Goal: Transaction & Acquisition: Obtain resource

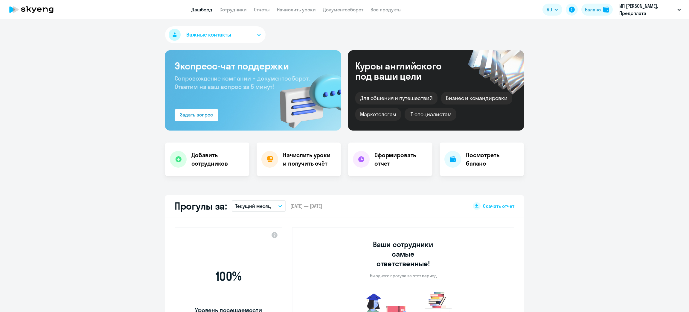
select select "30"
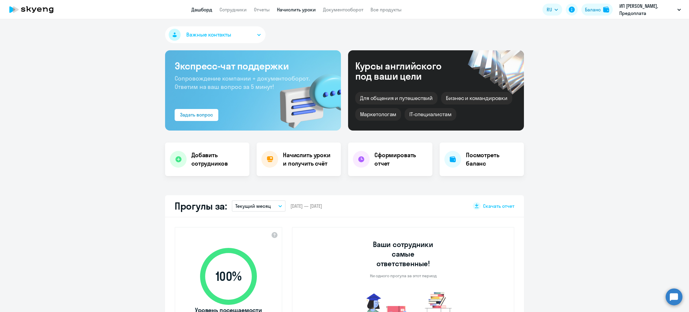
click at [295, 10] on link "Начислить уроки" at bounding box center [296, 10] width 39 height 6
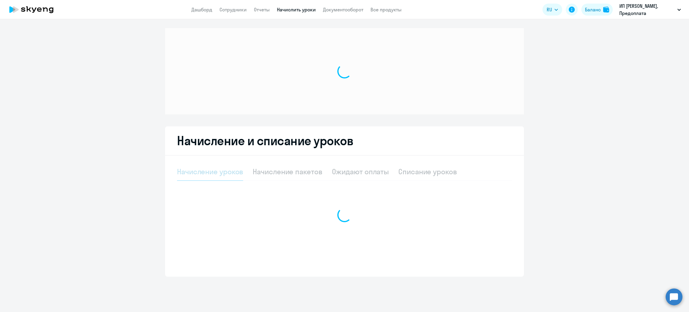
select select "10"
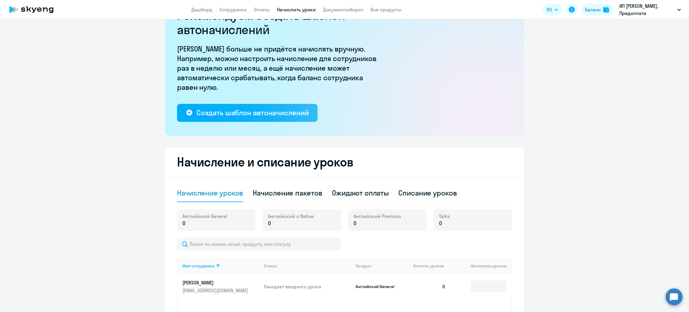
scroll to position [42, 0]
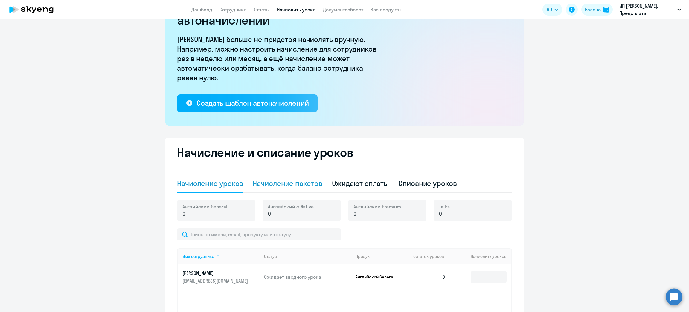
click at [304, 178] on div "Начисление пакетов" at bounding box center [287, 183] width 69 height 10
select select "10"
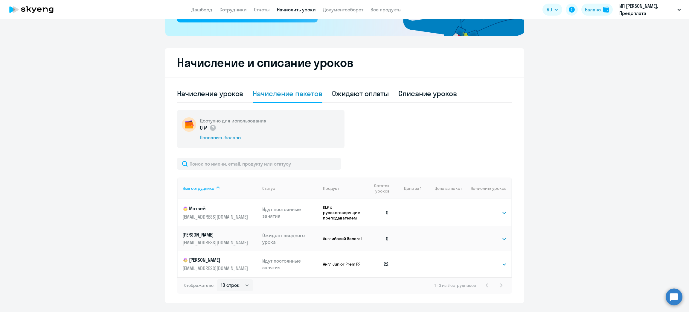
scroll to position [146, 0]
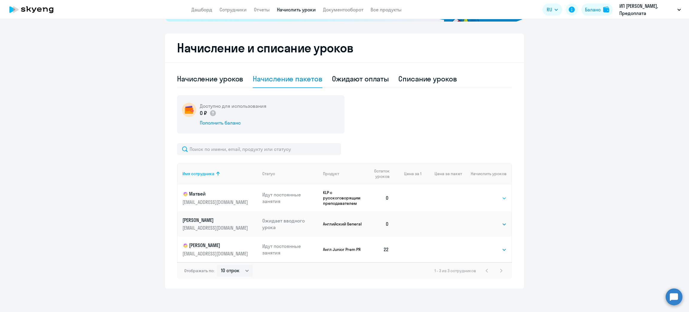
click at [488, 197] on select "Выбрать 4 8 16 32 64 96 128" at bounding box center [494, 197] width 25 height 7
select select "32"
click at [482, 194] on select "Выбрать 4 8 16 32 64 96 128" at bounding box center [494, 197] width 25 height 7
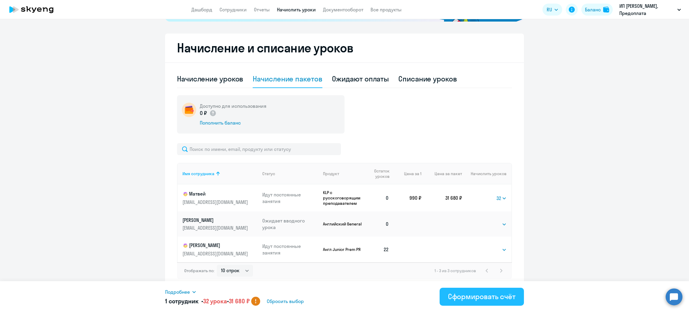
click at [476, 295] on div "Сформировать счёт" at bounding box center [482, 296] width 68 height 10
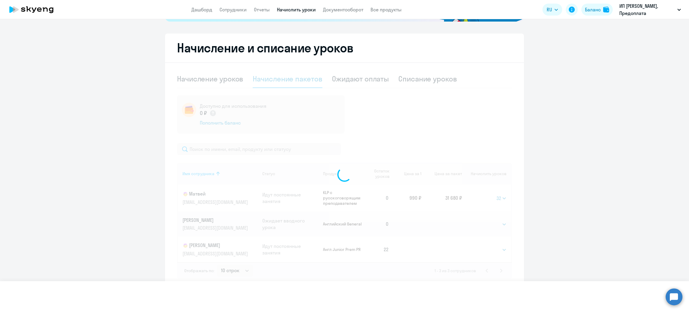
select select
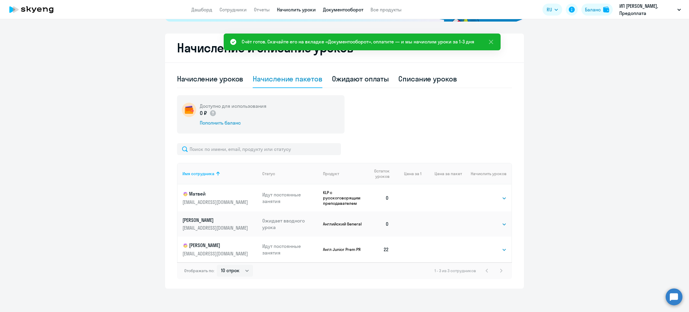
click at [339, 9] on link "Документооборот" at bounding box center [343, 10] width 40 height 6
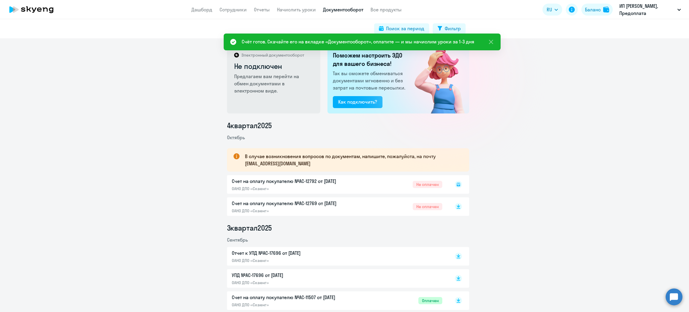
click at [456, 184] on rect at bounding box center [458, 184] width 7 height 7
click at [457, 183] on icon at bounding box center [458, 183] width 2 height 0
click at [457, 184] on icon at bounding box center [458, 184] width 2 height 0
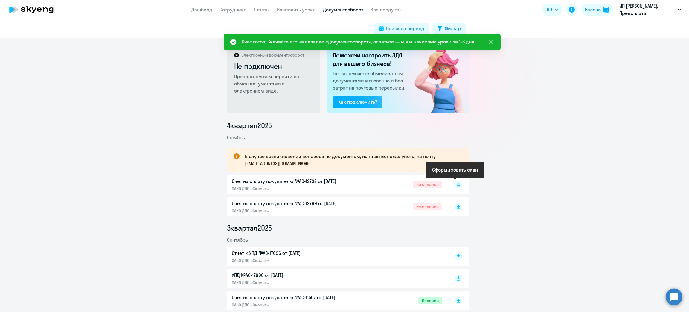
click at [457, 184] on icon at bounding box center [458, 184] width 2 height 0
click at [457, 185] on icon at bounding box center [459, 184] width 4 height 4
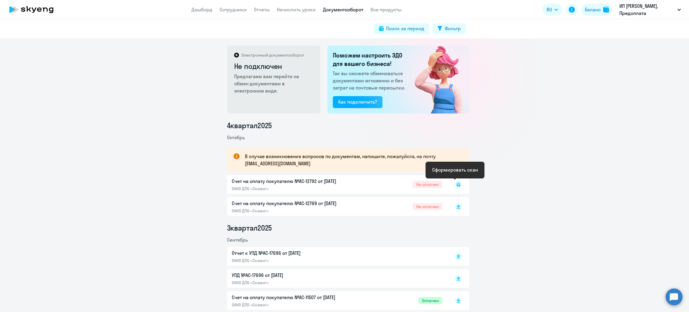
click at [455, 185] on icon at bounding box center [458, 184] width 7 height 7
click at [455, 185] on rect at bounding box center [458, 184] width 7 height 7
click at [455, 183] on icon at bounding box center [458, 184] width 7 height 7
click at [456, 183] on icon at bounding box center [458, 184] width 7 height 7
click at [456, 182] on icon at bounding box center [458, 184] width 7 height 7
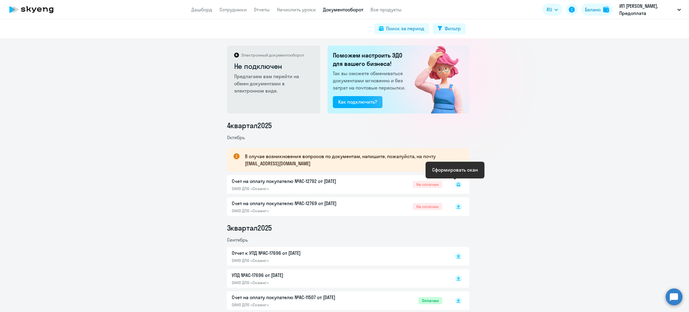
click at [456, 183] on rect at bounding box center [458, 184] width 7 height 7
click at [456, 185] on icon at bounding box center [458, 184] width 7 height 7
click at [456, 186] on icon at bounding box center [458, 184] width 7 height 7
click at [457, 186] on icon at bounding box center [459, 184] width 4 height 4
click at [455, 185] on rect at bounding box center [458, 184] width 7 height 7
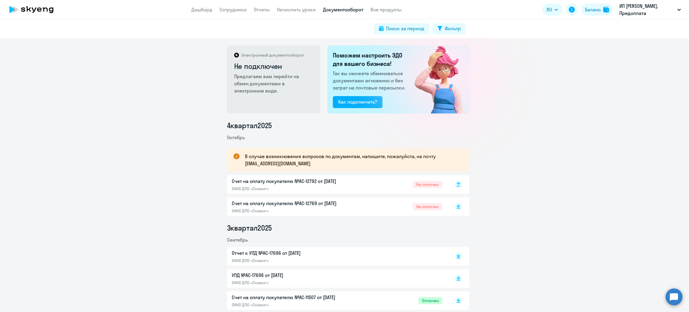
click at [458, 185] on icon at bounding box center [458, 184] width 7 height 7
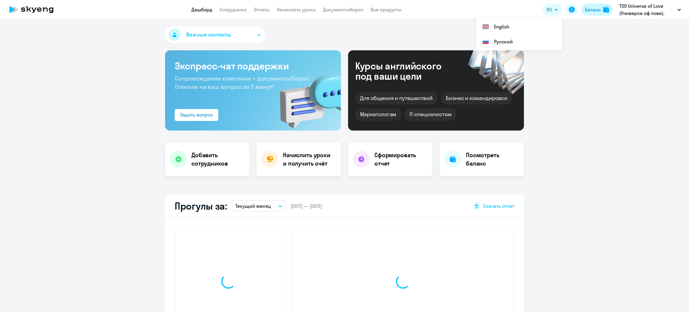
select select "30"
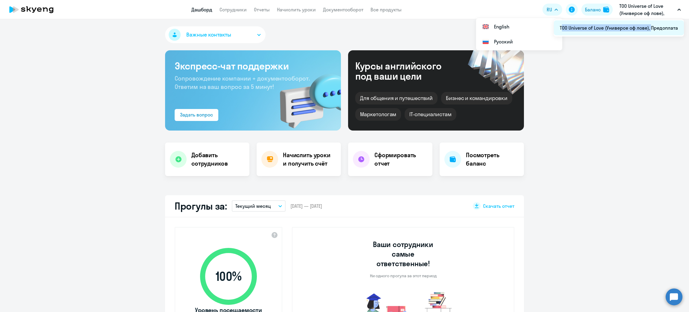
drag, startPoint x: 559, startPoint y: 28, endPoint x: 650, endPoint y: 33, distance: 91.1
click at [650, 33] on li "ТОО Universe of Love (Универсе оф лове), Предоплата" at bounding box center [619, 27] width 130 height 15
copy span "ТОО Universe of Love (Универсе оф лове),"
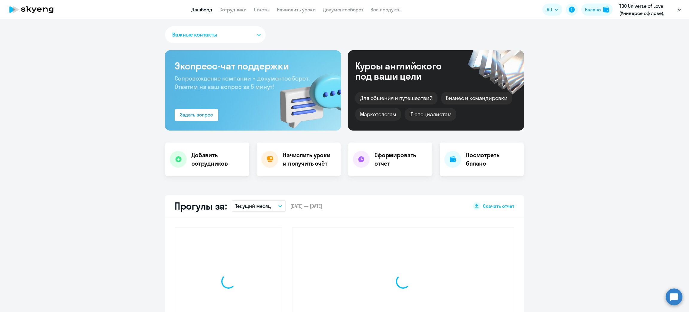
select select "30"
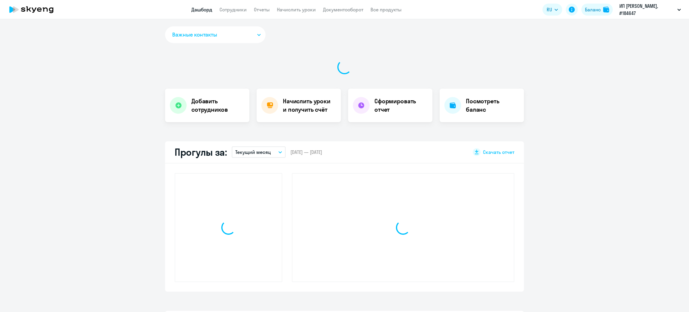
select select "30"
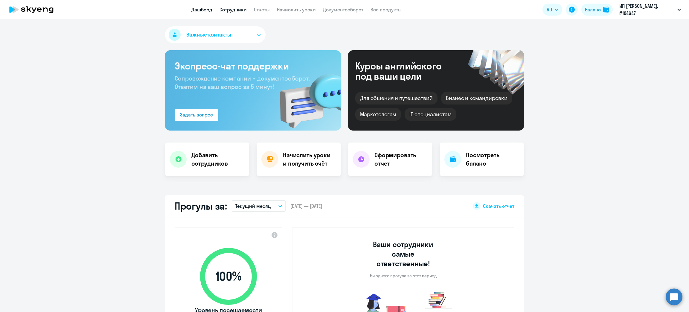
click at [234, 10] on link "Сотрудники" at bounding box center [233, 10] width 27 height 6
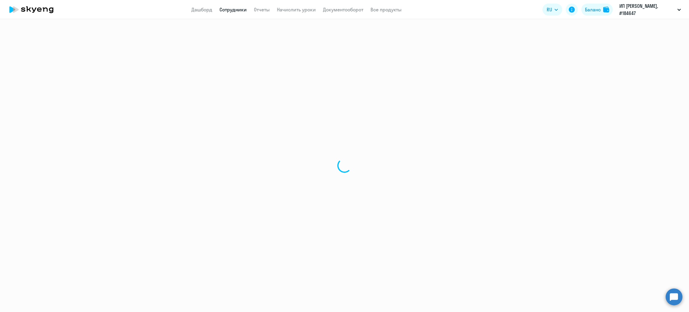
select select "30"
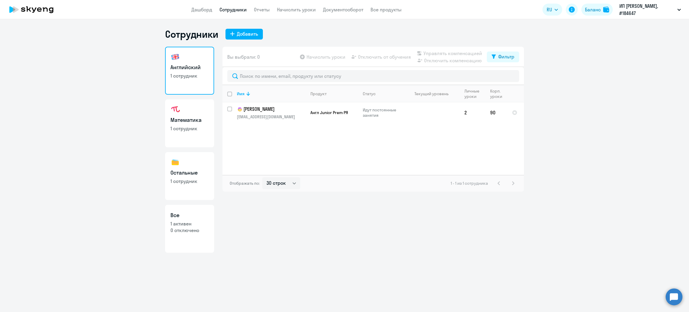
click at [293, 13] on app-header "Дашборд Сотрудники Отчеты Начислить уроки Документооборот Все продукты Дашборд …" at bounding box center [344, 9] width 689 height 19
click at [296, 11] on link "Начислить уроки" at bounding box center [296, 10] width 39 height 6
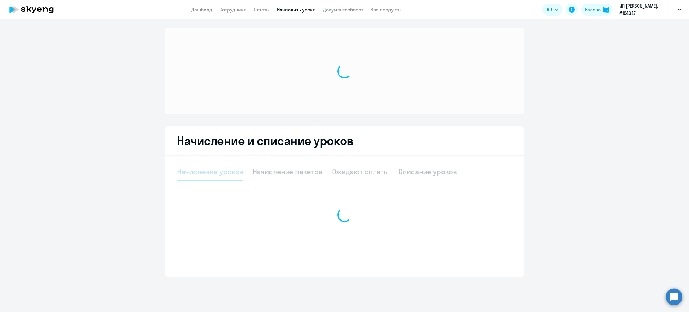
select select "10"
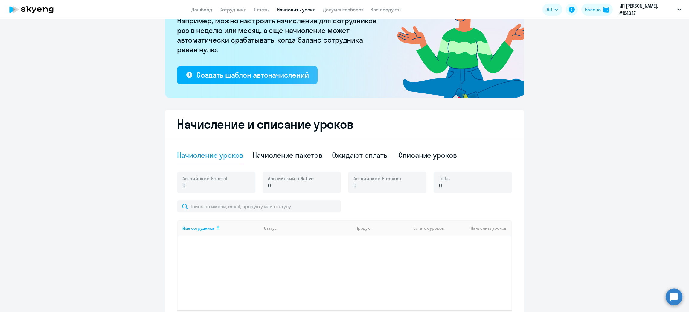
scroll to position [117, 0]
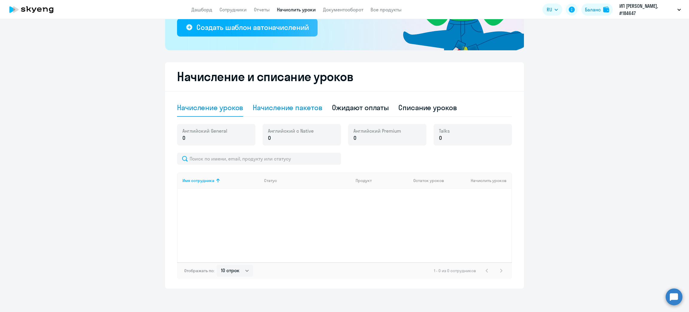
click at [269, 105] on div "Начисление пакетов" at bounding box center [287, 108] width 69 height 10
select select "10"
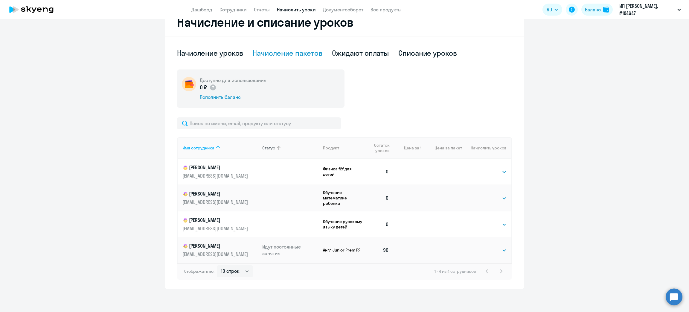
scroll to position [172, 0]
click at [484, 171] on select "Выбрать 4 8 16 32 64 96 128" at bounding box center [494, 170] width 25 height 7
select select "32"
click at [482, 167] on select "Выбрать 4 8 16 32 64 96 128" at bounding box center [494, 170] width 25 height 7
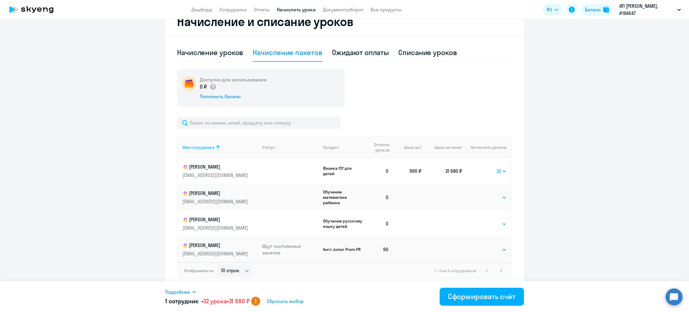
click at [478, 198] on td "Выбрать 4 8 16 32 64 96 128 Выбрать" at bounding box center [486, 197] width 49 height 27
click at [484, 197] on select "Выбрать 4 8 16 32 64 96 128" at bounding box center [494, 197] width 25 height 7
select select "32"
click at [482, 194] on select "Выбрать 4 8 16 32 64 96 128" at bounding box center [494, 197] width 25 height 7
click at [493, 224] on select "Выбрать 4 8 16 32 64 96 128" at bounding box center [494, 223] width 25 height 7
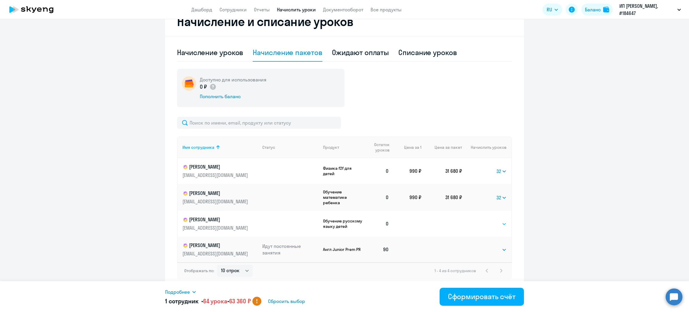
select select "32"
click at [482, 220] on select "Выбрать 4 8 16 32 64 96 128" at bounding box center [494, 223] width 25 height 7
click at [482, 296] on div "Сформировать счёт" at bounding box center [482, 296] width 68 height 10
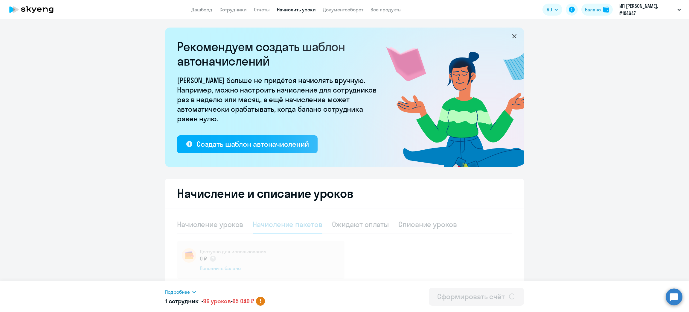
scroll to position [0, 0]
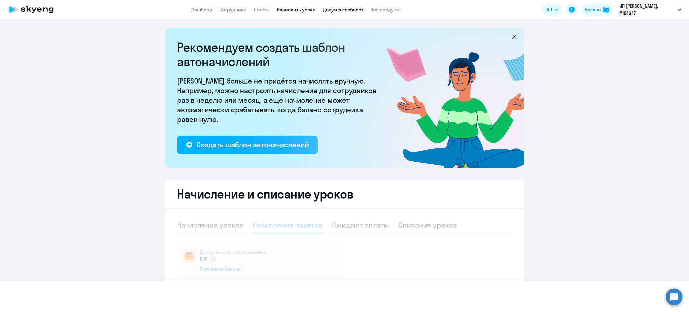
select select
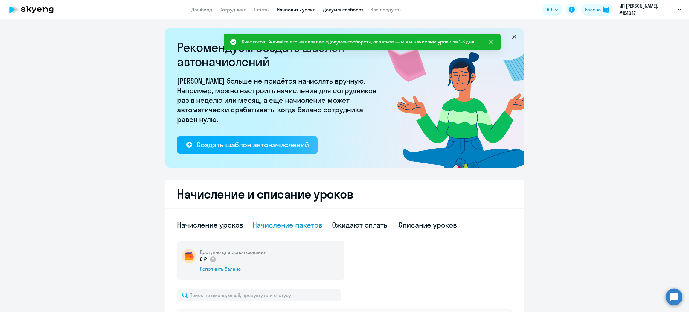
click at [344, 7] on link "Документооборот" at bounding box center [343, 10] width 40 height 6
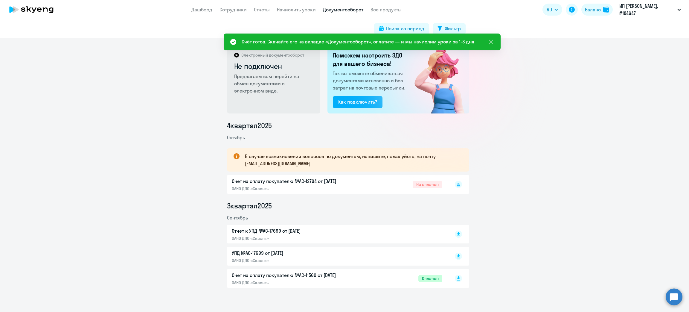
click at [455, 184] on rect at bounding box center [458, 184] width 7 height 7
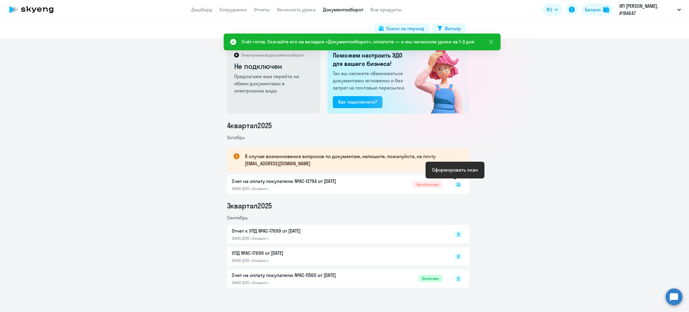
click at [455, 184] on rect at bounding box center [458, 184] width 7 height 7
drag, startPoint x: 505, startPoint y: 183, endPoint x: 470, endPoint y: 190, distance: 35.3
click at [503, 184] on div "4 квартал 2025 Октябрь В случае возникновения вопросов по документам, напишите,…" at bounding box center [348, 204] width 682 height 167
click at [457, 182] on rect at bounding box center [458, 184] width 7 height 7
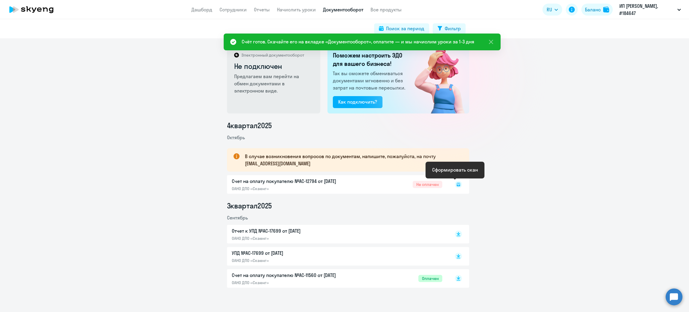
click at [457, 184] on icon at bounding box center [459, 184] width 4 height 4
click at [455, 185] on rect at bounding box center [458, 184] width 7 height 7
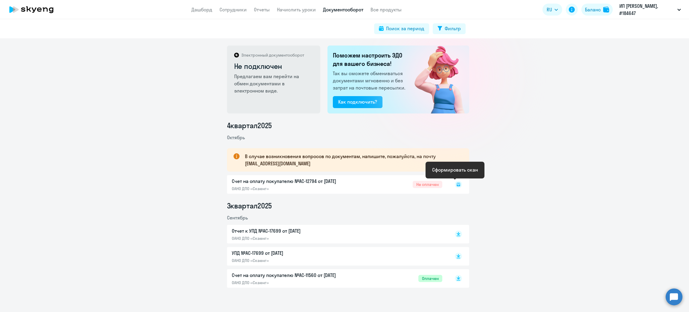
click at [455, 185] on rect at bounding box center [458, 184] width 7 height 7
click at [455, 184] on icon at bounding box center [458, 184] width 7 height 7
click at [455, 183] on icon at bounding box center [458, 184] width 7 height 7
click at [455, 183] on rect at bounding box center [458, 184] width 7 height 7
click at [455, 186] on rect at bounding box center [458, 184] width 7 height 7
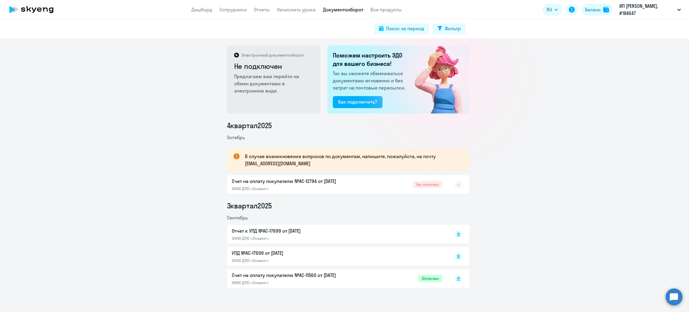
click at [455, 182] on rect at bounding box center [458, 184] width 7 height 7
click at [460, 186] on div "Счет на оплату покупателю №AC-12794 от [DATE] ОАНО ДПО «Скаенг» Не оплачен" at bounding box center [348, 184] width 242 height 19
click at [455, 185] on rect at bounding box center [458, 184] width 7 height 7
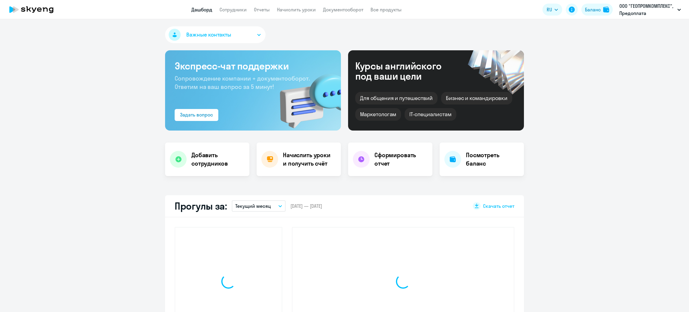
select select "30"
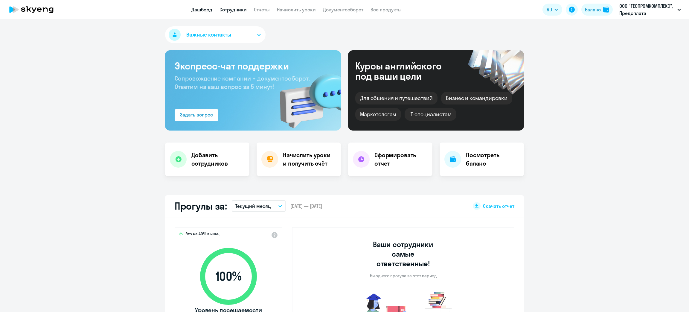
click at [226, 8] on link "Сотрудники" at bounding box center [233, 10] width 27 height 6
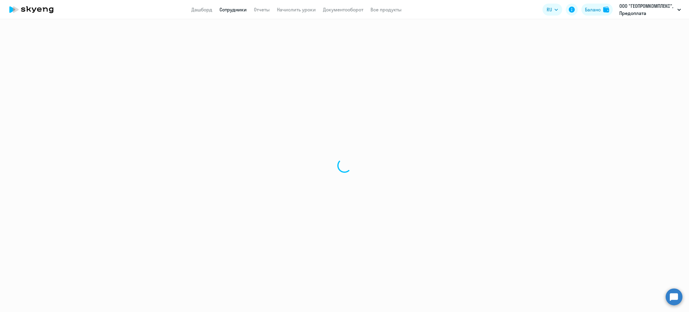
select select "30"
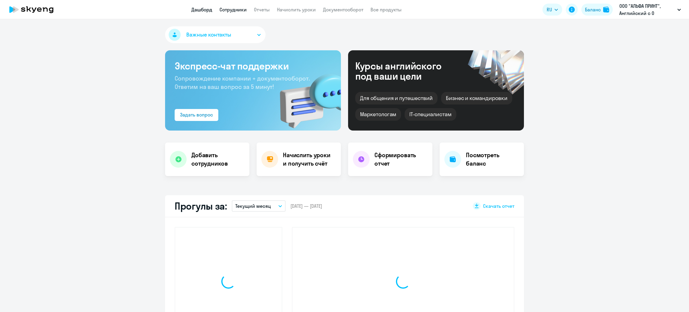
click at [236, 9] on link "Сотрудники" at bounding box center [233, 10] width 27 height 6
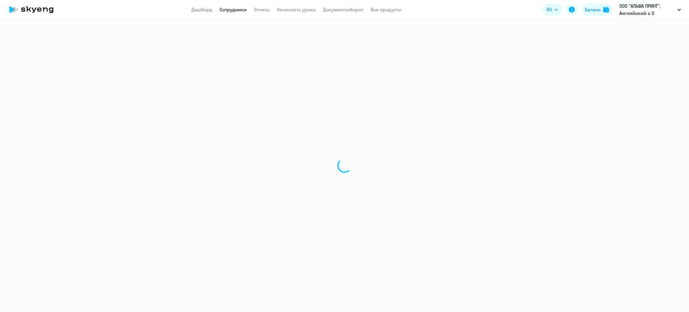
select select "30"
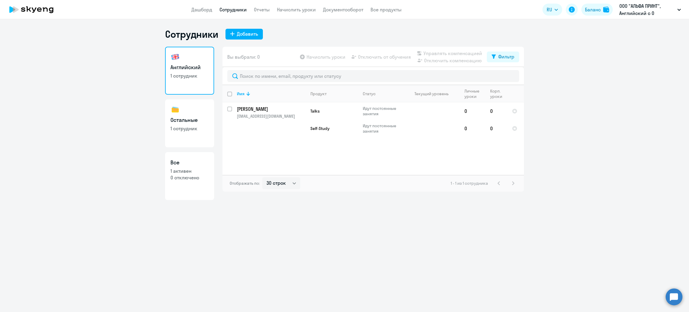
click at [186, 122] on h3 "Остальные" at bounding box center [189, 120] width 38 height 8
select select "30"
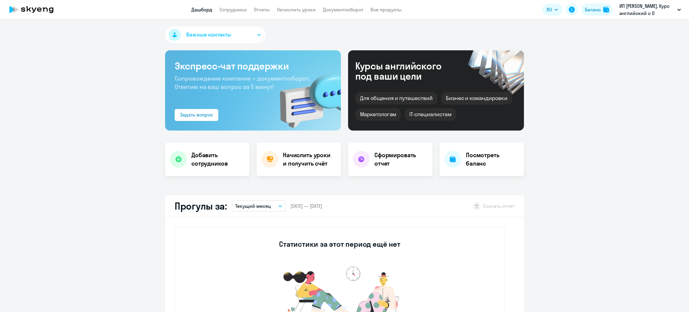
select select "30"
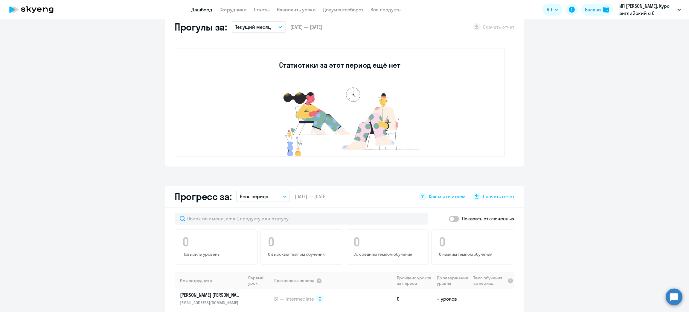
scroll to position [269, 0]
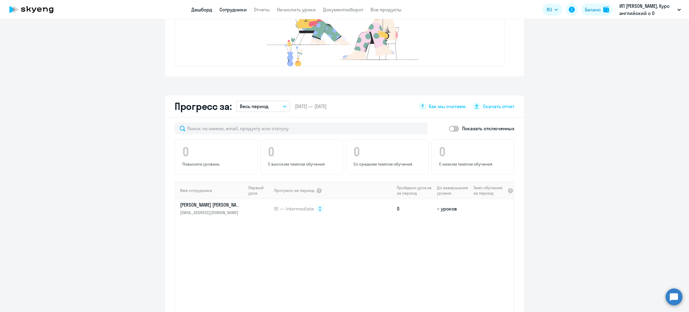
click at [235, 7] on link "Сотрудники" at bounding box center [233, 10] width 27 height 6
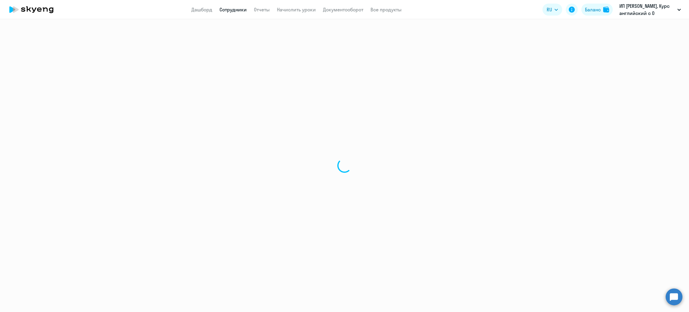
select select "30"
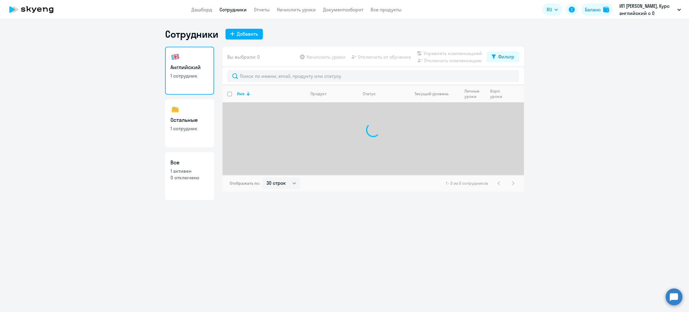
click at [186, 125] on p "1 сотрудник" at bounding box center [189, 128] width 38 height 7
select select "30"
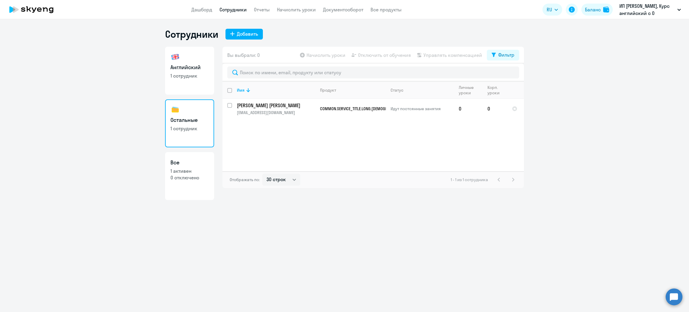
click at [184, 77] on p "1 сотрудник" at bounding box center [189, 75] width 38 height 7
select select "30"
